Goal: Transaction & Acquisition: Purchase product/service

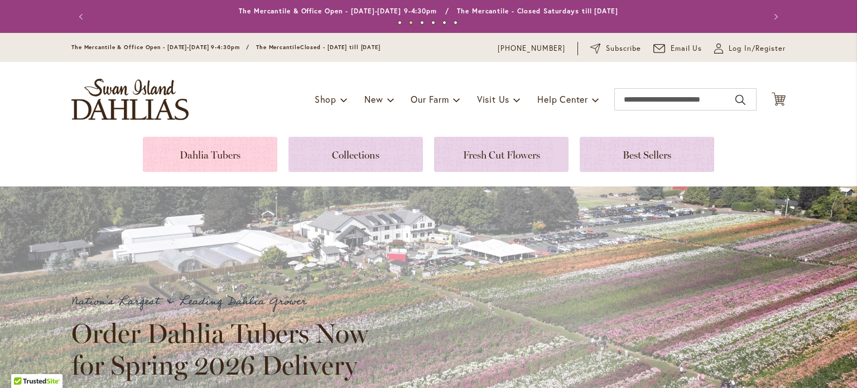
click at [206, 148] on link at bounding box center [210, 154] width 134 height 35
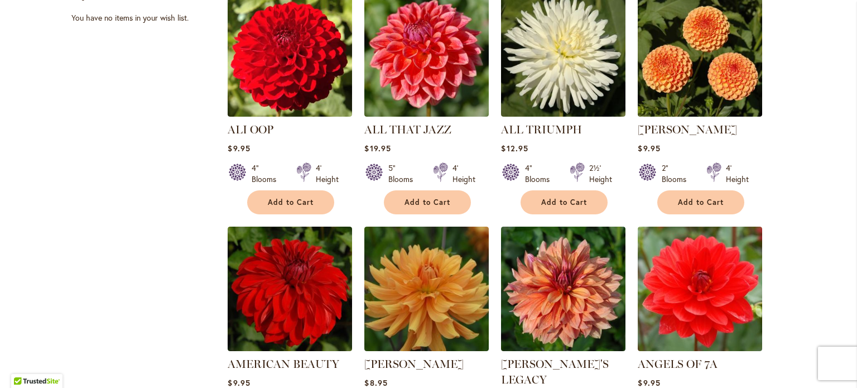
scroll to position [130, 0]
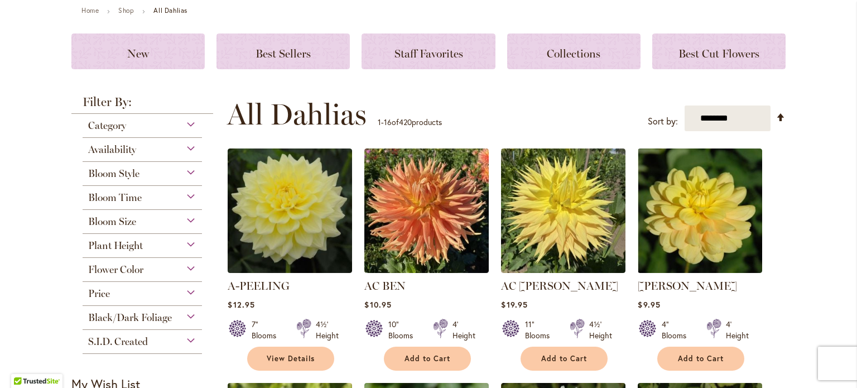
click at [179, 217] on div "Bloom Size" at bounding box center [142, 219] width 119 height 18
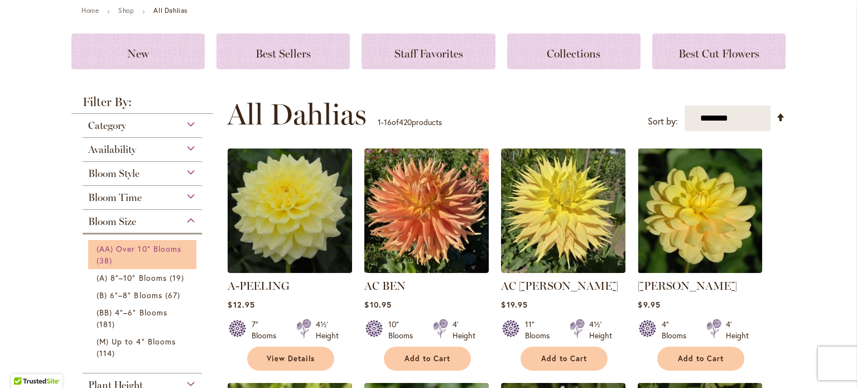
click at [132, 249] on span "(AA) Over 10" Blooms" at bounding box center [139, 248] width 85 height 11
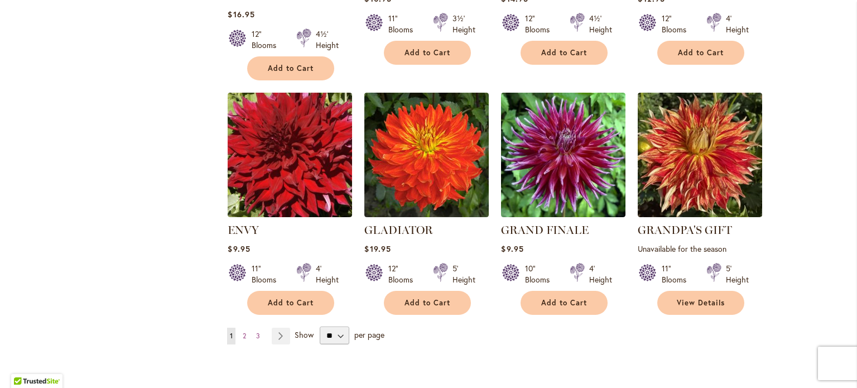
scroll to position [911, 0]
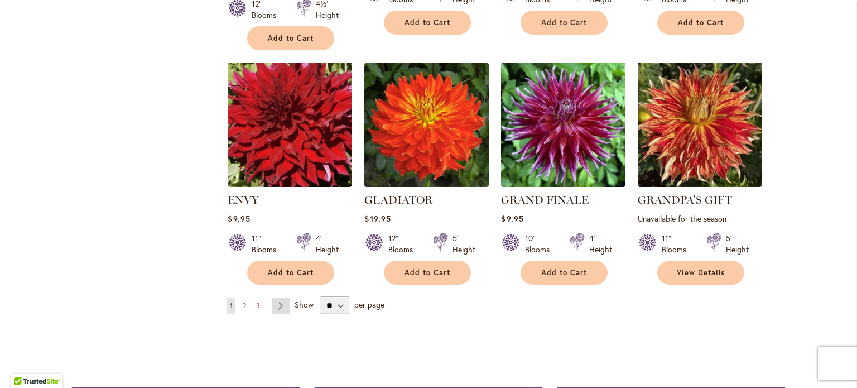
click at [282, 302] on link "Page Next" at bounding box center [281, 305] width 18 height 17
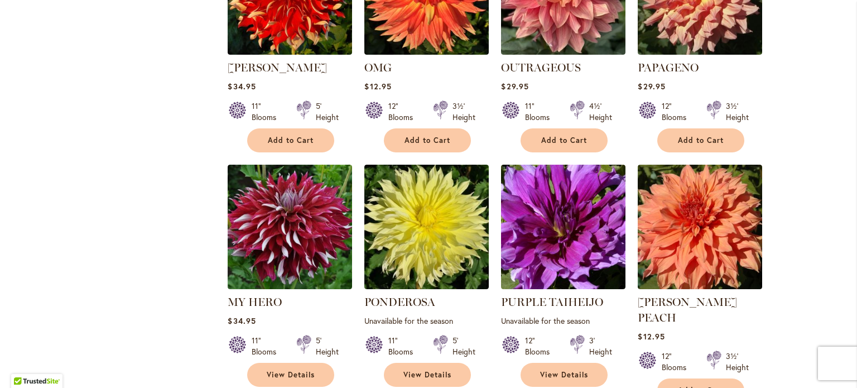
scroll to position [911, 0]
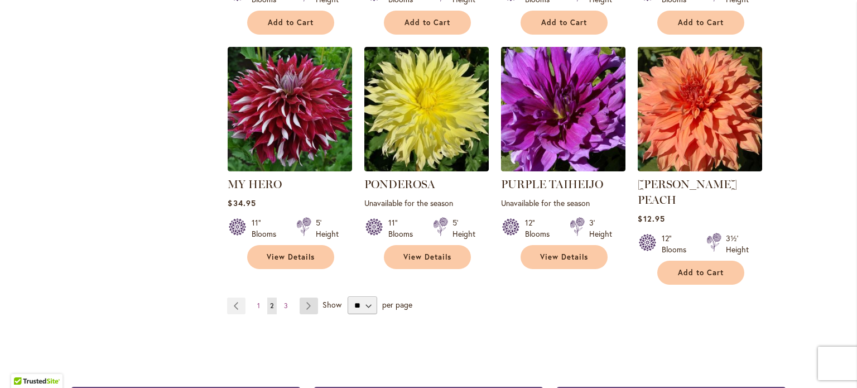
click at [305, 297] on link "Page Next" at bounding box center [309, 305] width 18 height 17
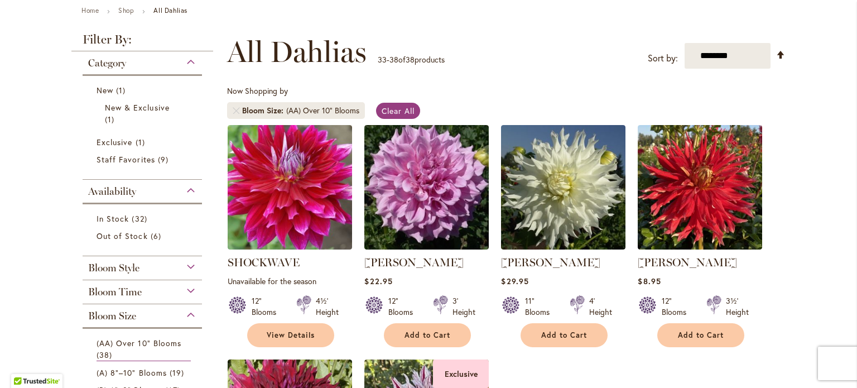
scroll to position [260, 0]
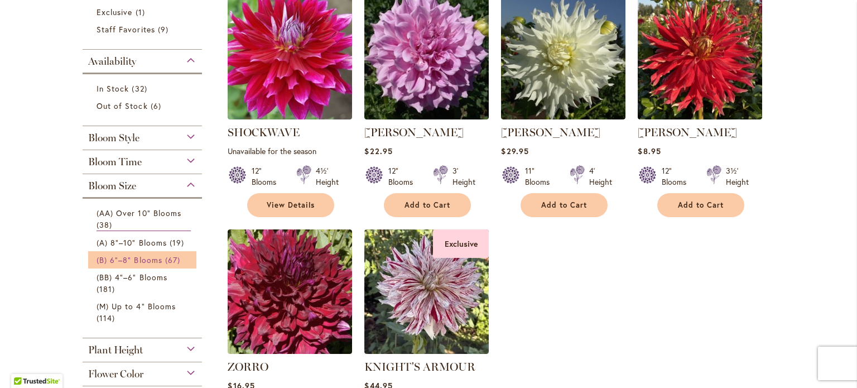
click at [141, 256] on span "(B) 6"–8" Blooms" at bounding box center [130, 259] width 66 height 11
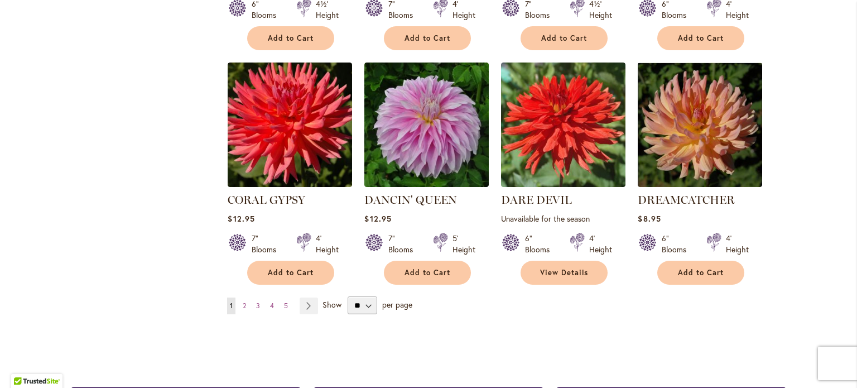
scroll to position [1041, 0]
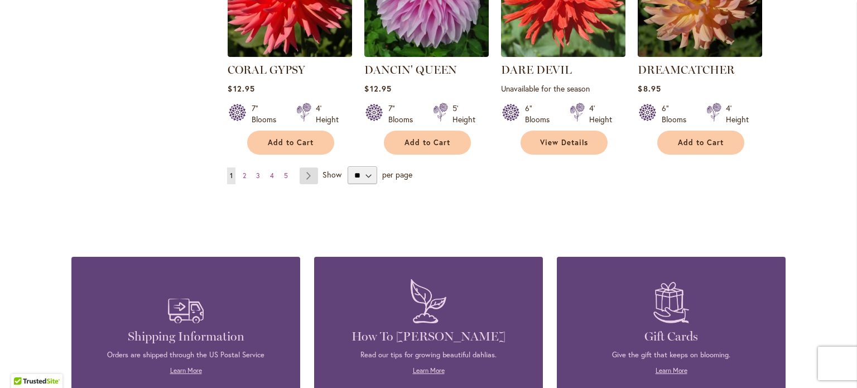
click at [300, 167] on link "Page Next" at bounding box center [309, 175] width 18 height 17
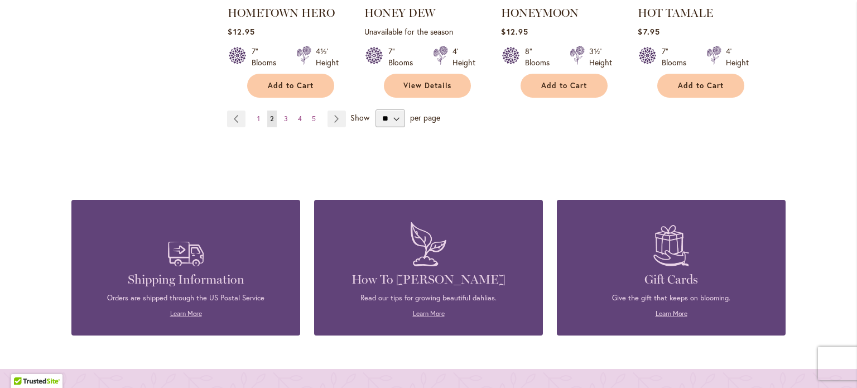
scroll to position [1172, 0]
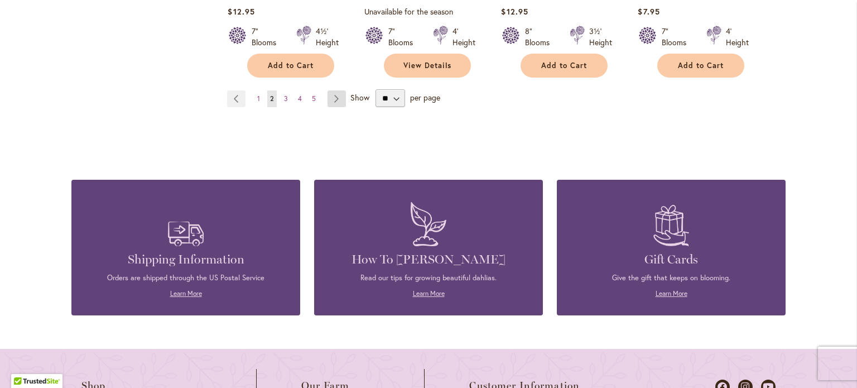
click at [332, 94] on link "Page Next" at bounding box center [336, 98] width 18 height 17
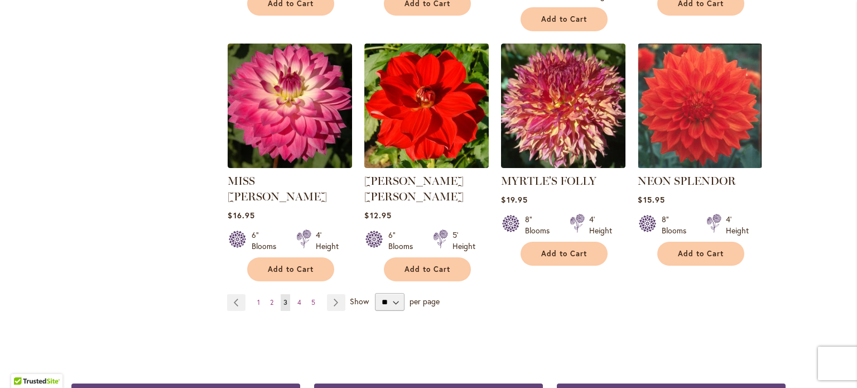
scroll to position [911, 0]
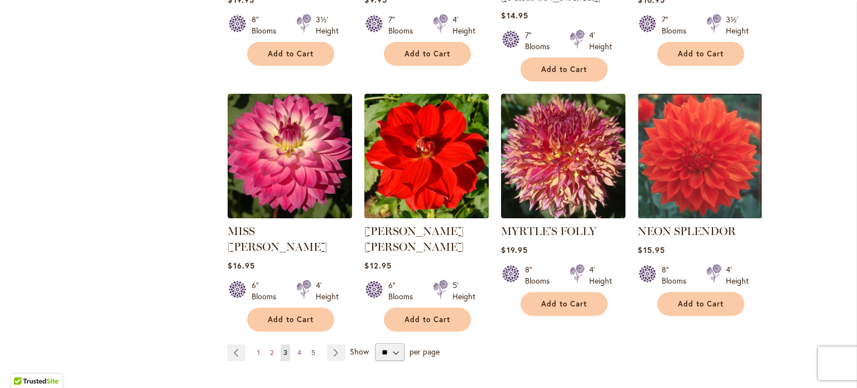
click at [313, 344] on link "Page 5" at bounding box center [313, 352] width 9 height 17
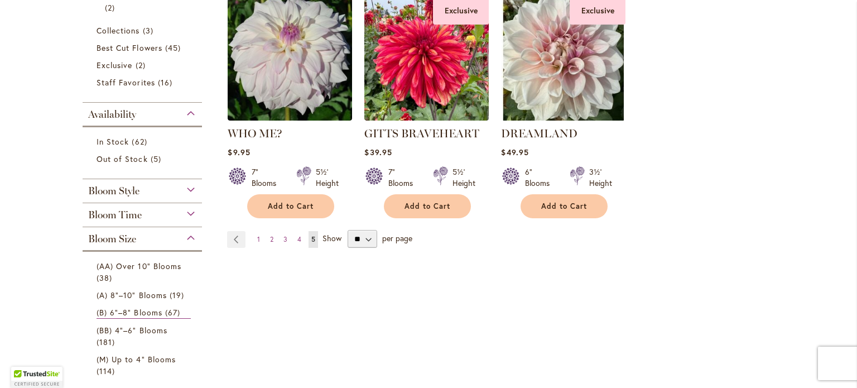
scroll to position [260, 0]
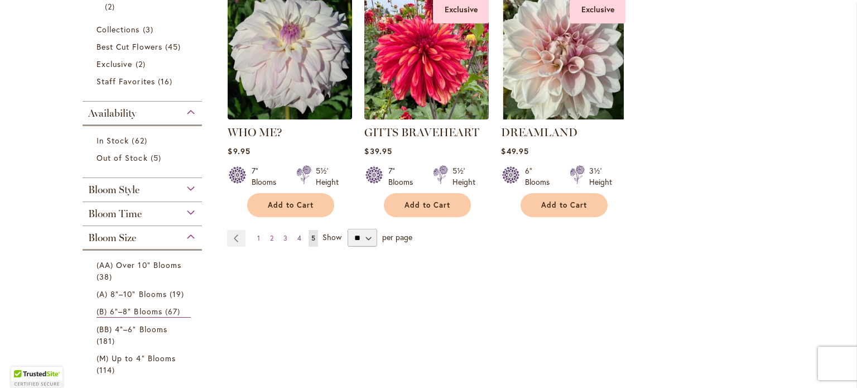
click at [297, 235] on span "4" at bounding box center [299, 238] width 4 height 8
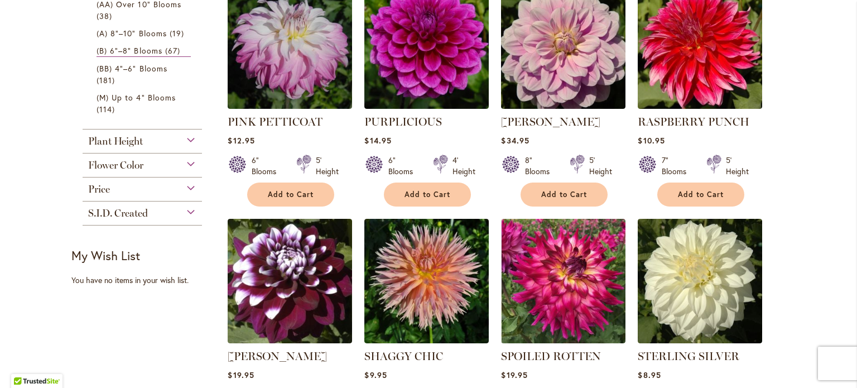
scroll to position [391, 0]
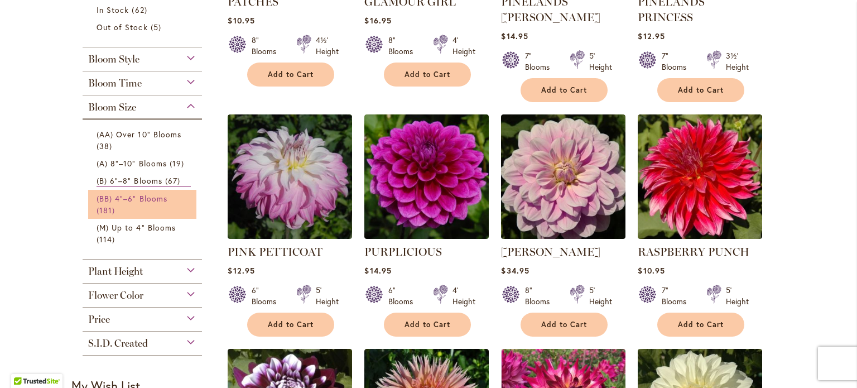
click at [142, 196] on span "(BB) 4"–6" Blooms" at bounding box center [132, 198] width 71 height 11
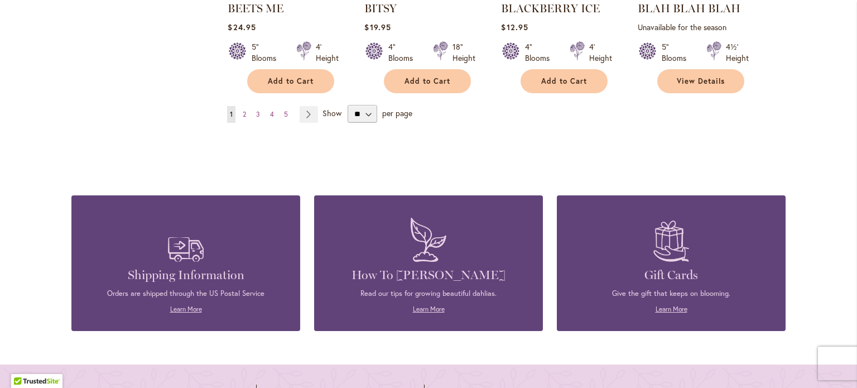
scroll to position [1041, 0]
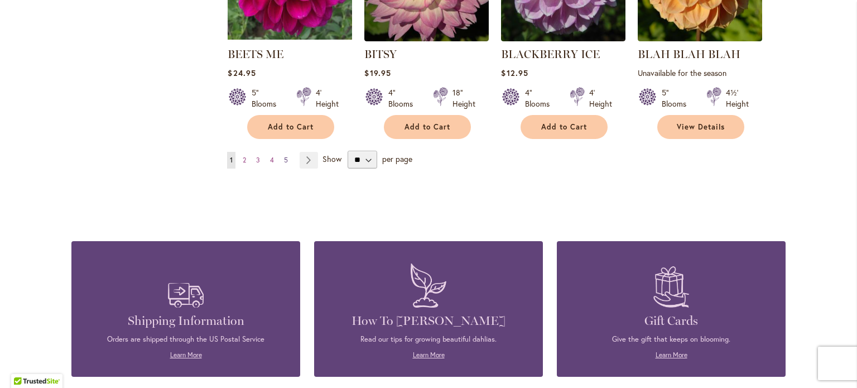
click at [284, 160] on span "5" at bounding box center [286, 160] width 4 height 8
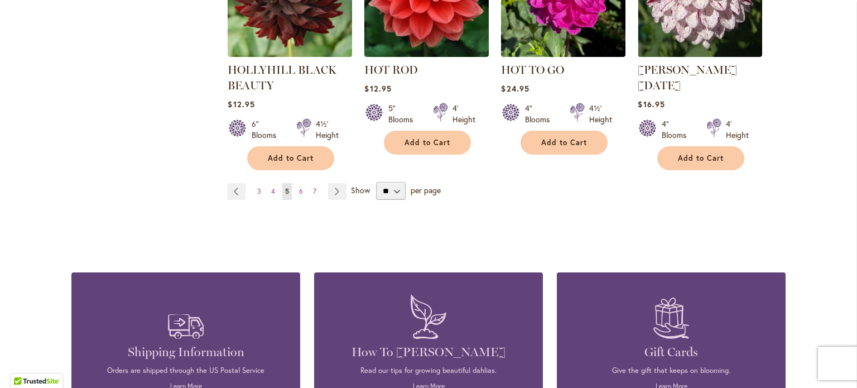
scroll to position [911, 0]
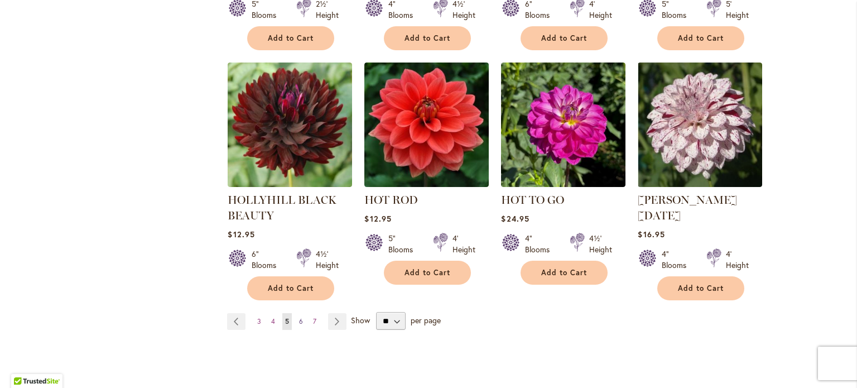
click at [296, 313] on link "Page 6" at bounding box center [300, 321] width 9 height 17
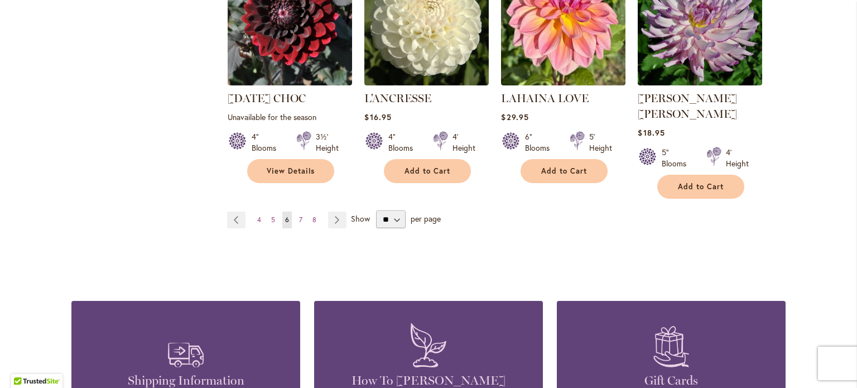
scroll to position [1041, 0]
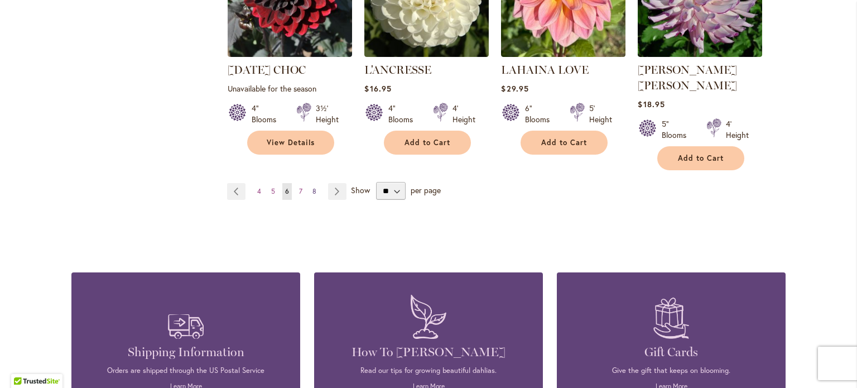
click at [312, 183] on link "Page 8" at bounding box center [314, 191] width 9 height 17
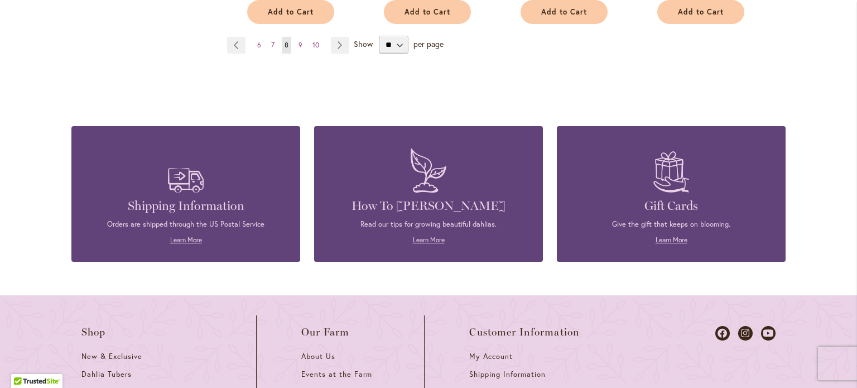
scroll to position [911, 0]
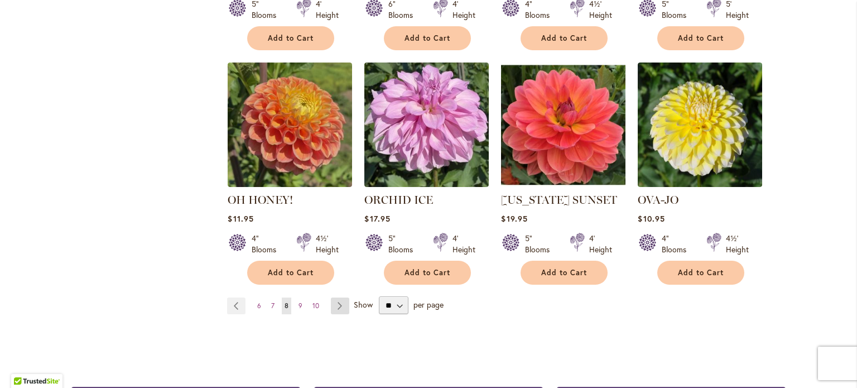
click at [333, 297] on link "Page Next" at bounding box center [340, 305] width 18 height 17
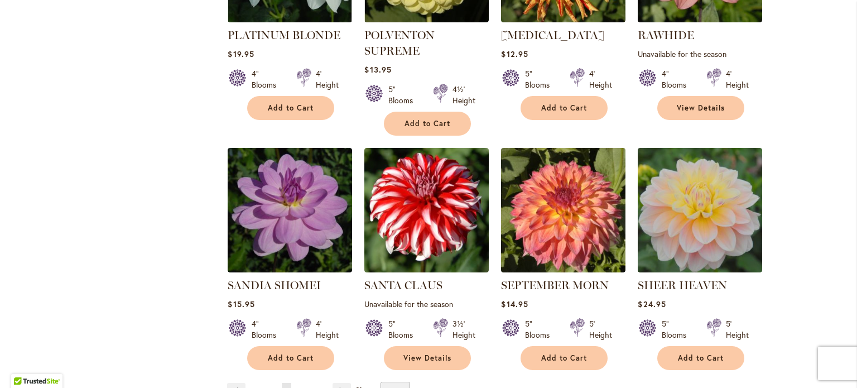
scroll to position [911, 0]
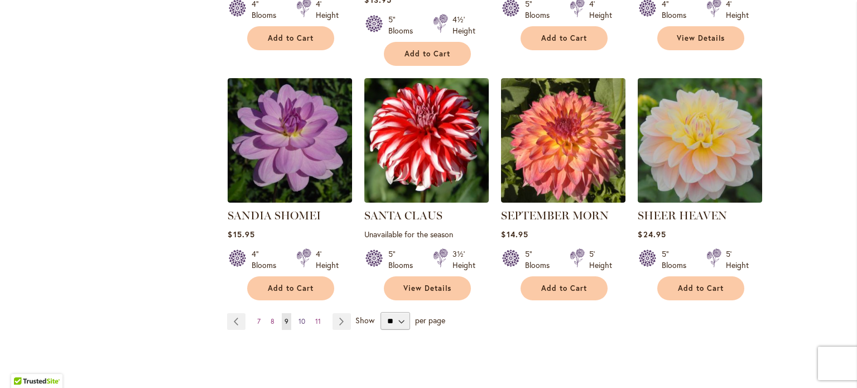
click at [300, 323] on span "10" at bounding box center [301, 321] width 7 height 8
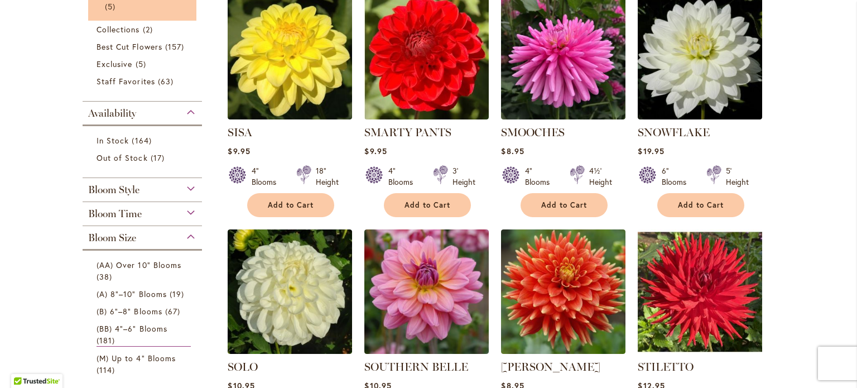
scroll to position [391, 0]
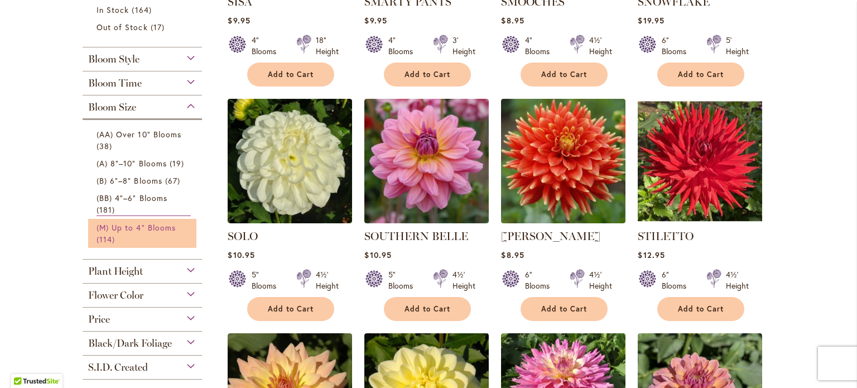
click at [141, 222] on span "(M) Up to 4" Blooms" at bounding box center [136, 227] width 79 height 11
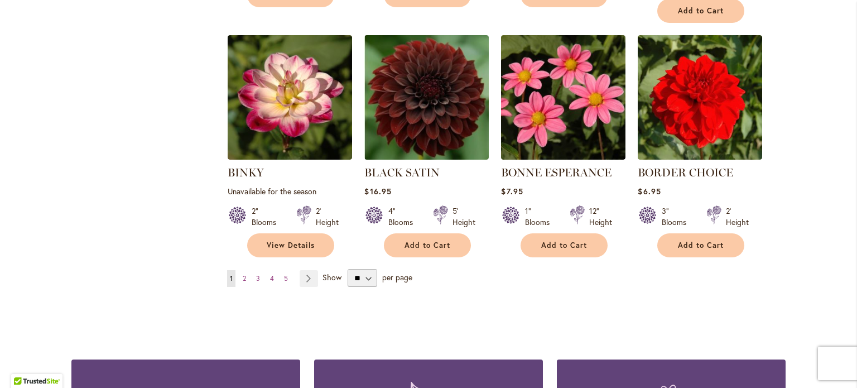
scroll to position [911, 0]
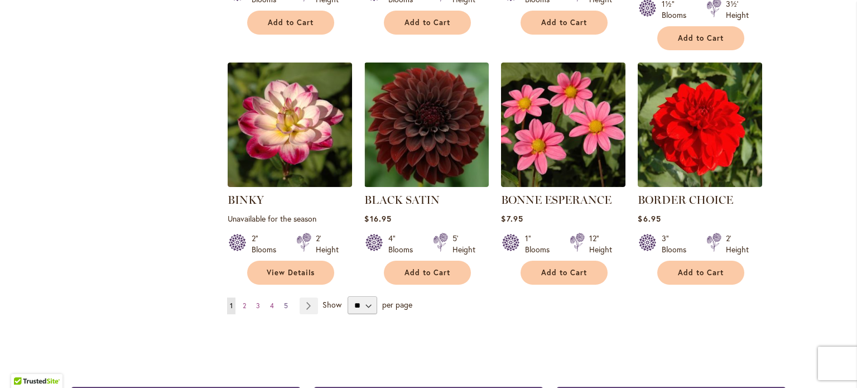
click at [284, 301] on span "5" at bounding box center [286, 305] width 4 height 8
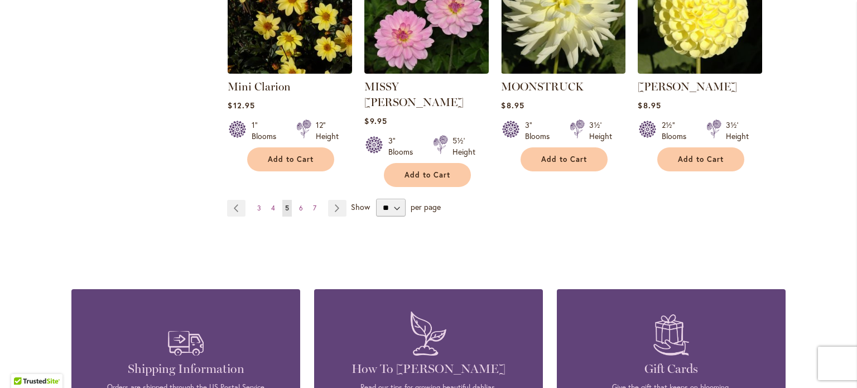
scroll to position [1041, 0]
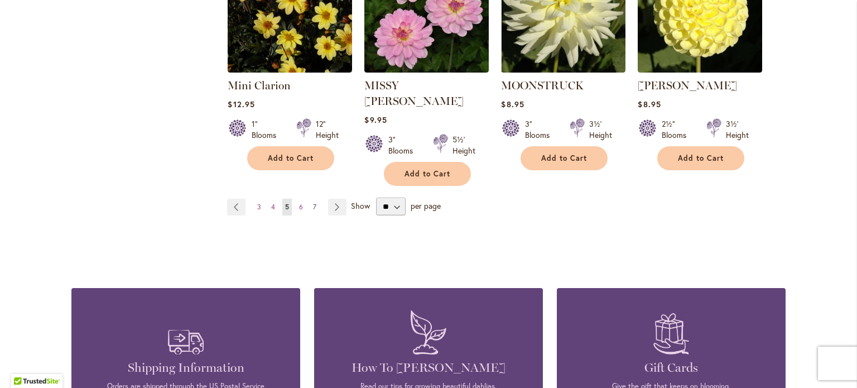
click at [313, 203] on span "7" at bounding box center [314, 207] width 3 height 8
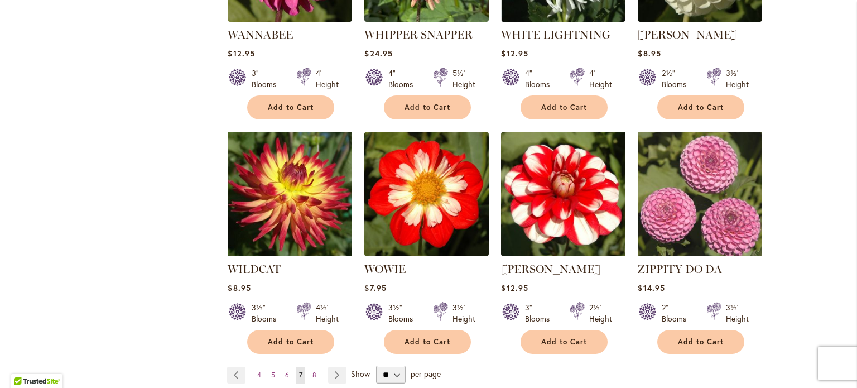
scroll to position [911, 0]
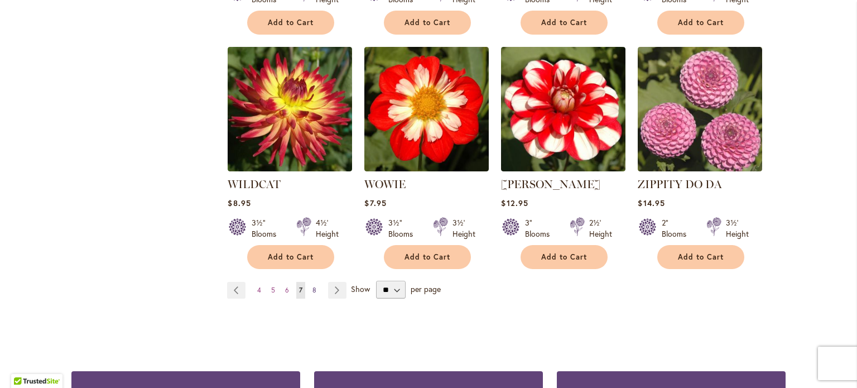
click at [310, 282] on link "Page 8" at bounding box center [314, 290] width 9 height 17
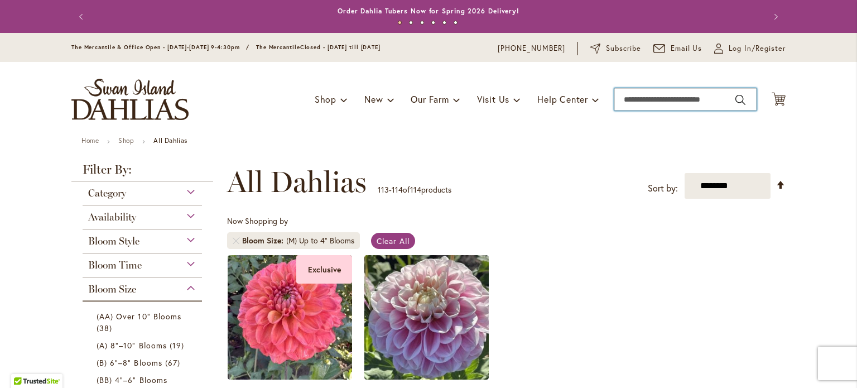
click at [661, 106] on input "Search" at bounding box center [685, 99] width 142 height 22
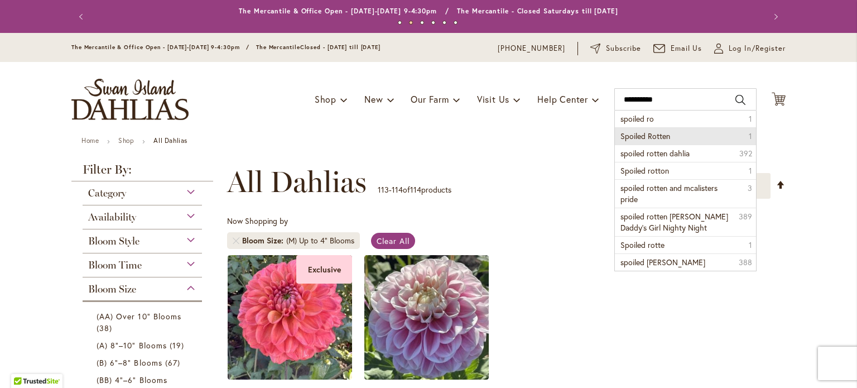
click at [644, 131] on span "Spoiled Rotten" at bounding box center [645, 136] width 50 height 11
type input "**********"
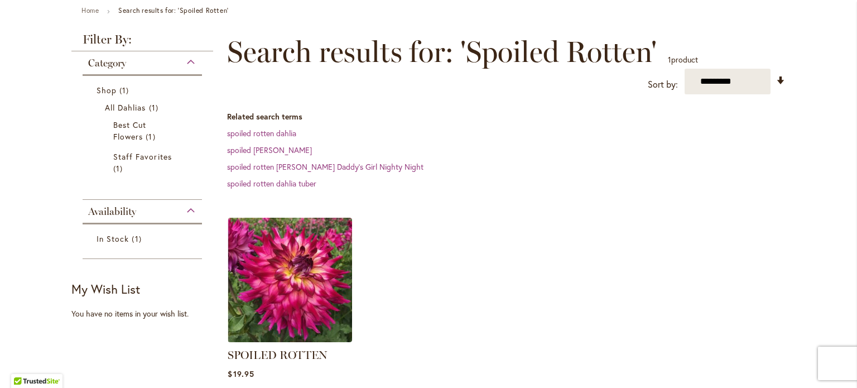
scroll to position [260, 0]
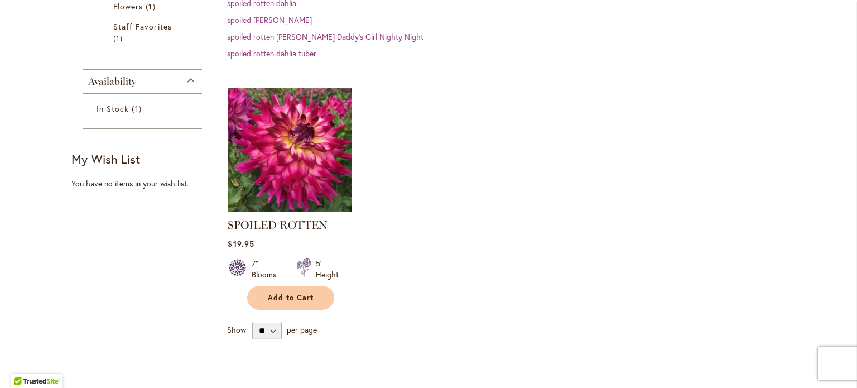
click at [301, 138] on img at bounding box center [290, 150] width 131 height 131
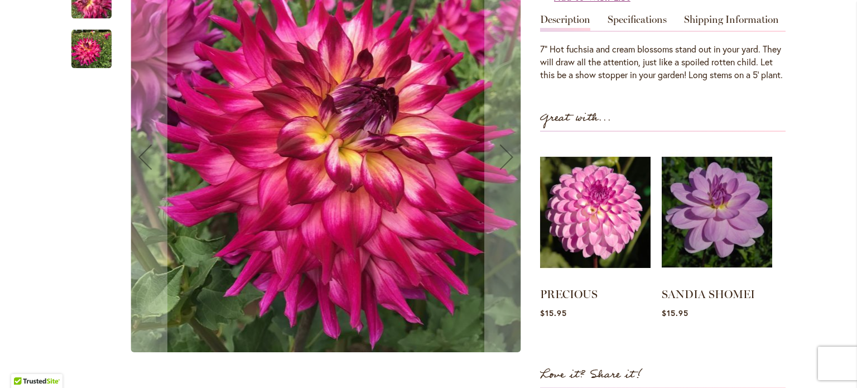
scroll to position [260, 0]
